Goal: Information Seeking & Learning: Find specific fact

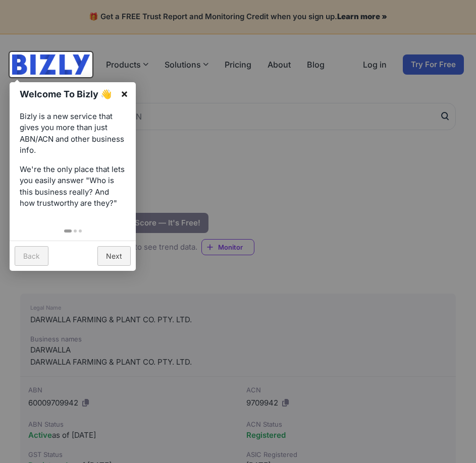
drag, startPoint x: 0, startPoint y: 0, endPoint x: 125, endPoint y: 91, distance: 154.1
click at [125, 91] on link "×" at bounding box center [124, 93] width 23 height 23
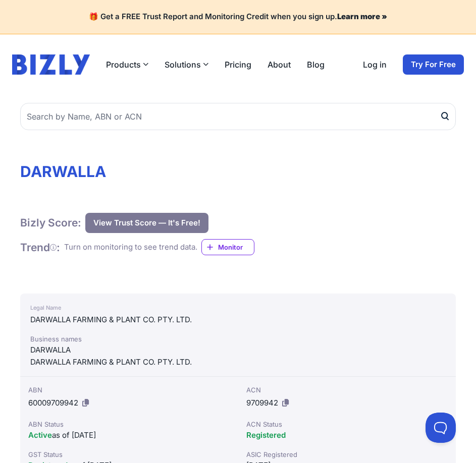
drag, startPoint x: 258, startPoint y: 158, endPoint x: 223, endPoint y: 154, distance: 35.6
click at [308, 232] on div "Bizly Score: View Trust Score — It's Free! View Trust Score — It's Free!" at bounding box center [237, 223] width 435 height 20
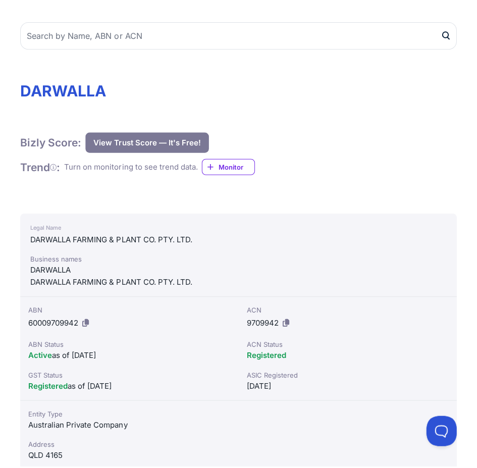
scroll to position [101, 0]
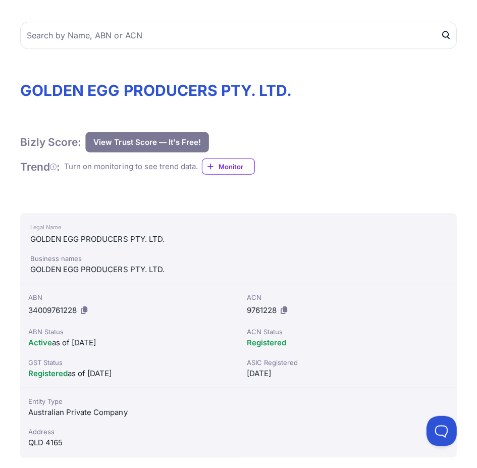
scroll to position [101, 0]
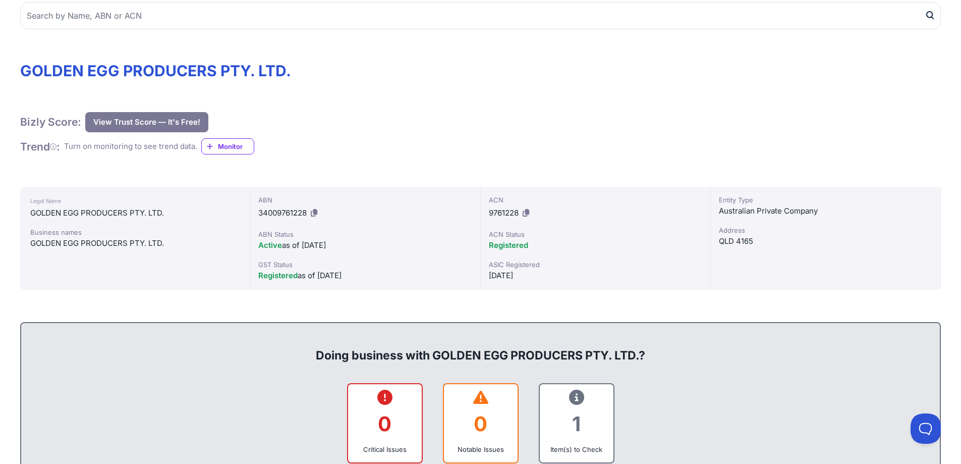
click at [475, 238] on div "QLD 4165" at bounding box center [825, 241] width 213 height 12
click at [475, 251] on div "Entity Type Australian Private Company Address QLD 4165" at bounding box center [826, 238] width 230 height 103
click at [106, 248] on div "GOLDEN EGG PRODUCERS PTY. LTD." at bounding box center [134, 243] width 209 height 12
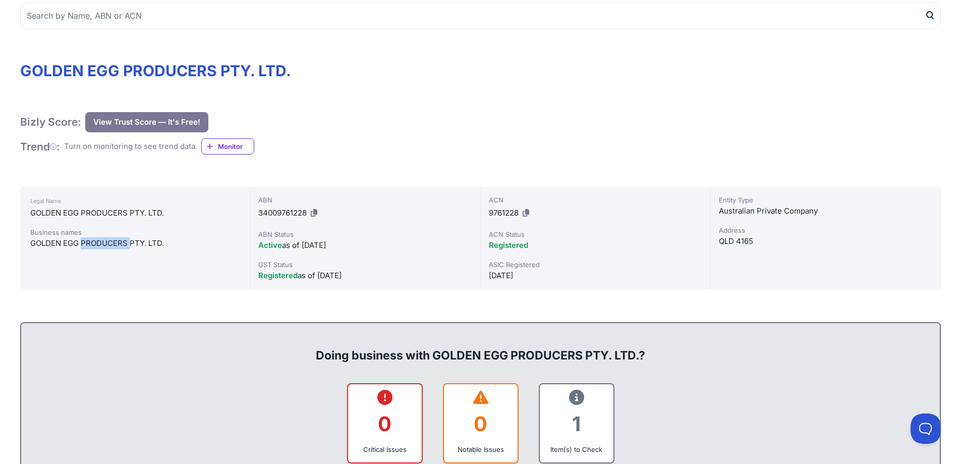
click at [106, 248] on div "GOLDEN EGG PRODUCERS PTY. LTD." at bounding box center [134, 243] width 209 height 12
copy div "GOLDEN EGG PRODUCERS PTY. LTD."
